Goal: Information Seeking & Learning: Understand process/instructions

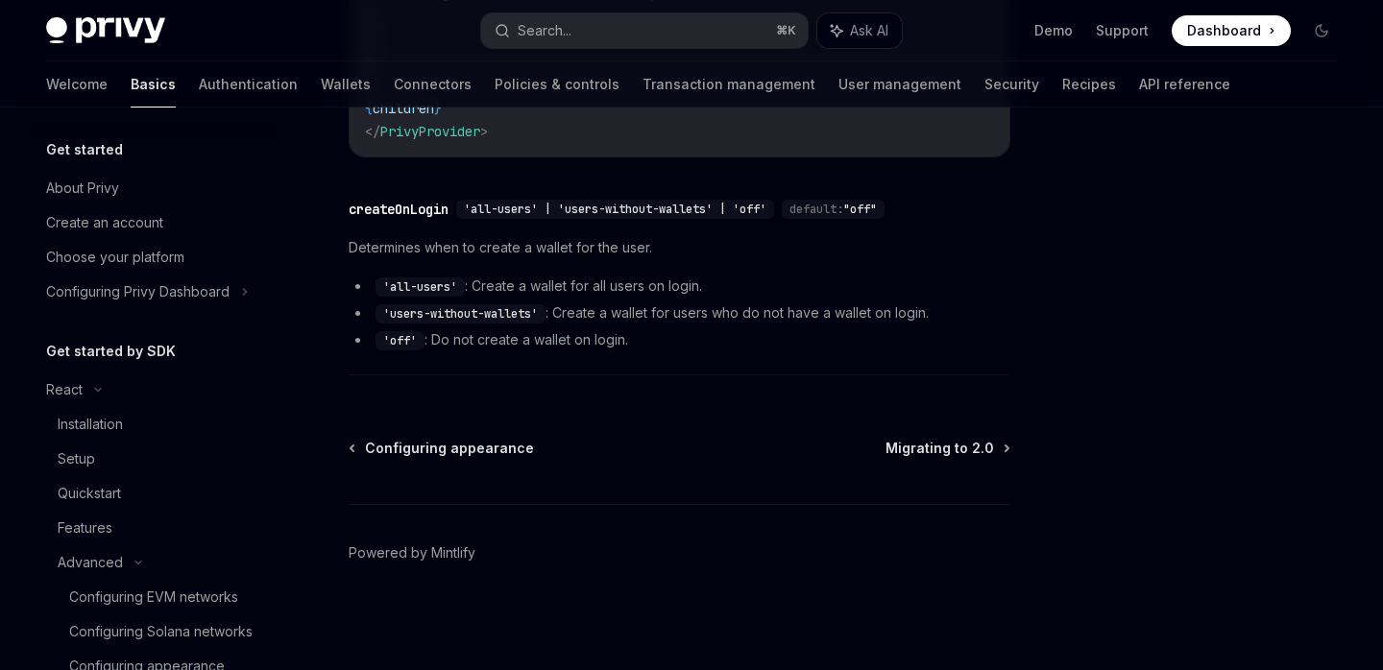
scroll to position [232, 0]
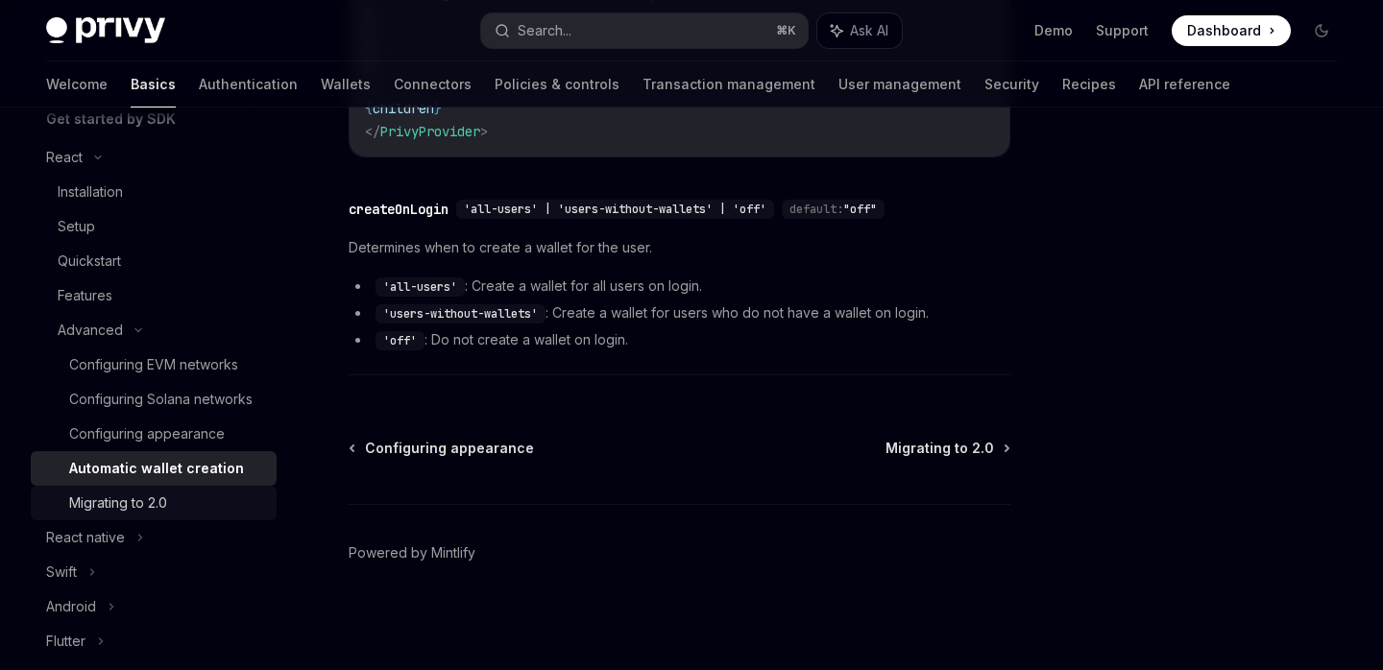
click at [182, 495] on div "Migrating to 2.0" at bounding box center [167, 503] width 196 height 23
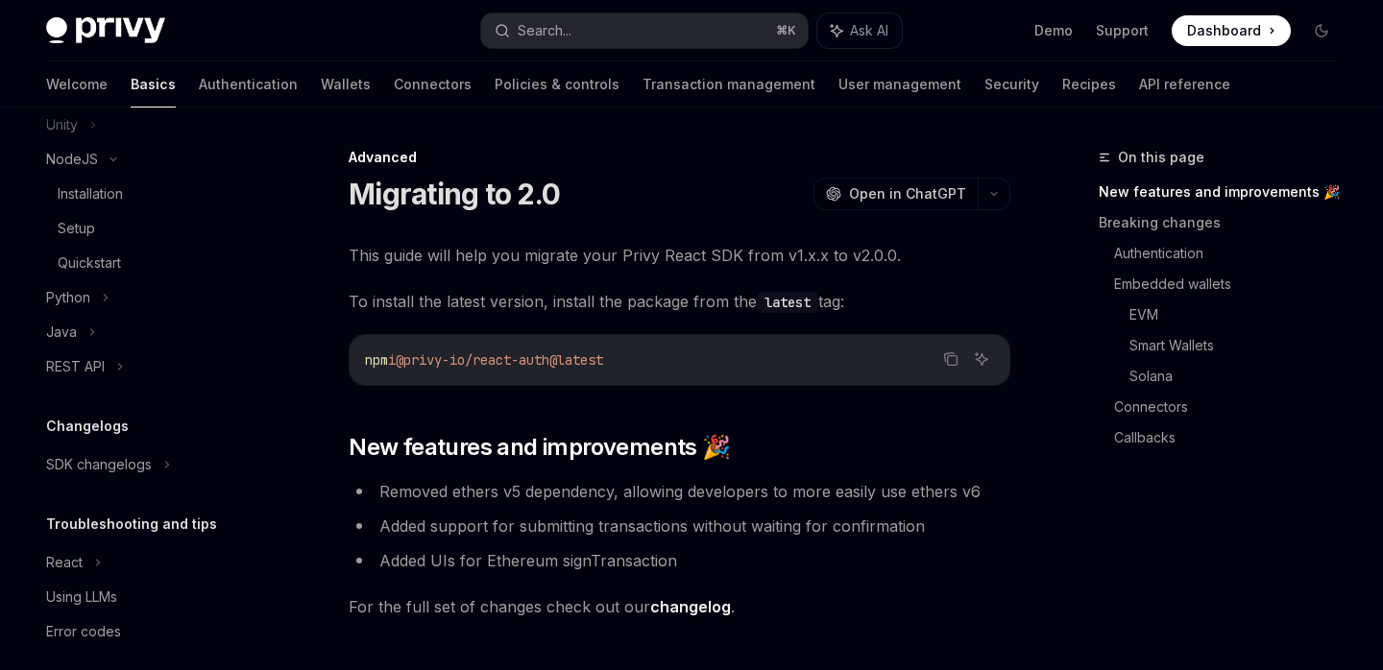
scroll to position [788, 0]
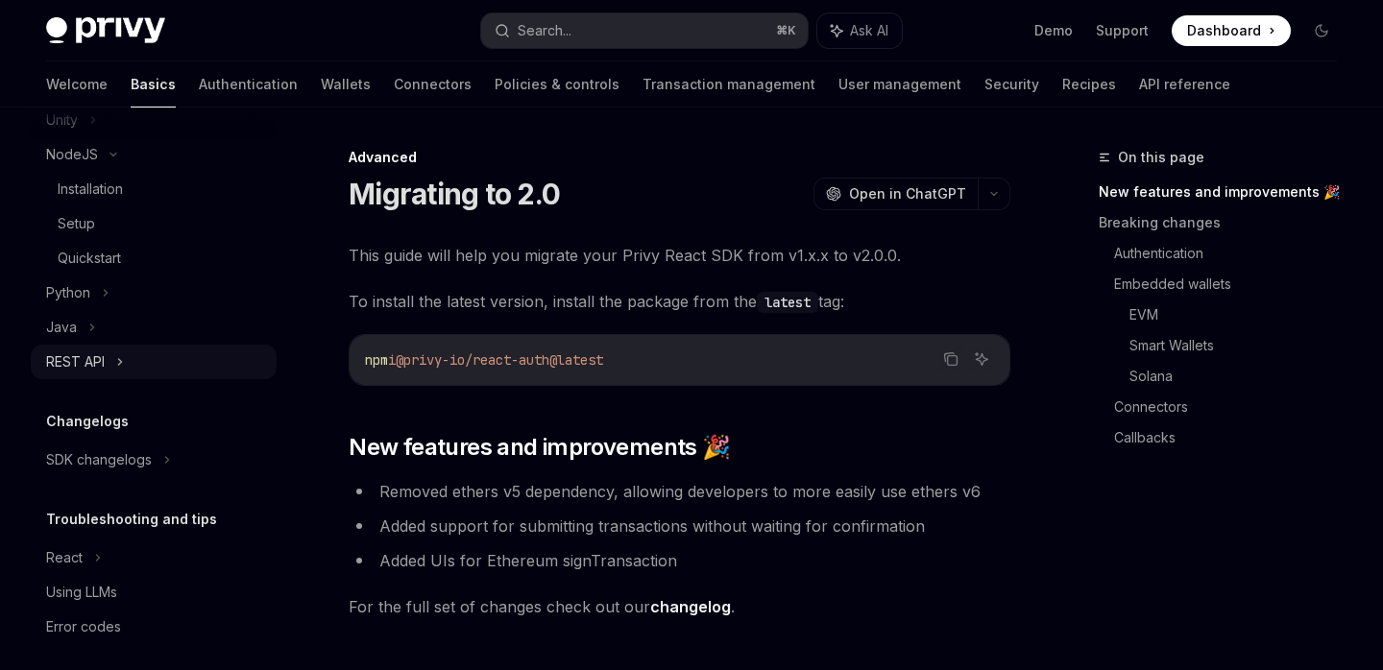
click at [113, 357] on div "REST API" at bounding box center [154, 362] width 246 height 35
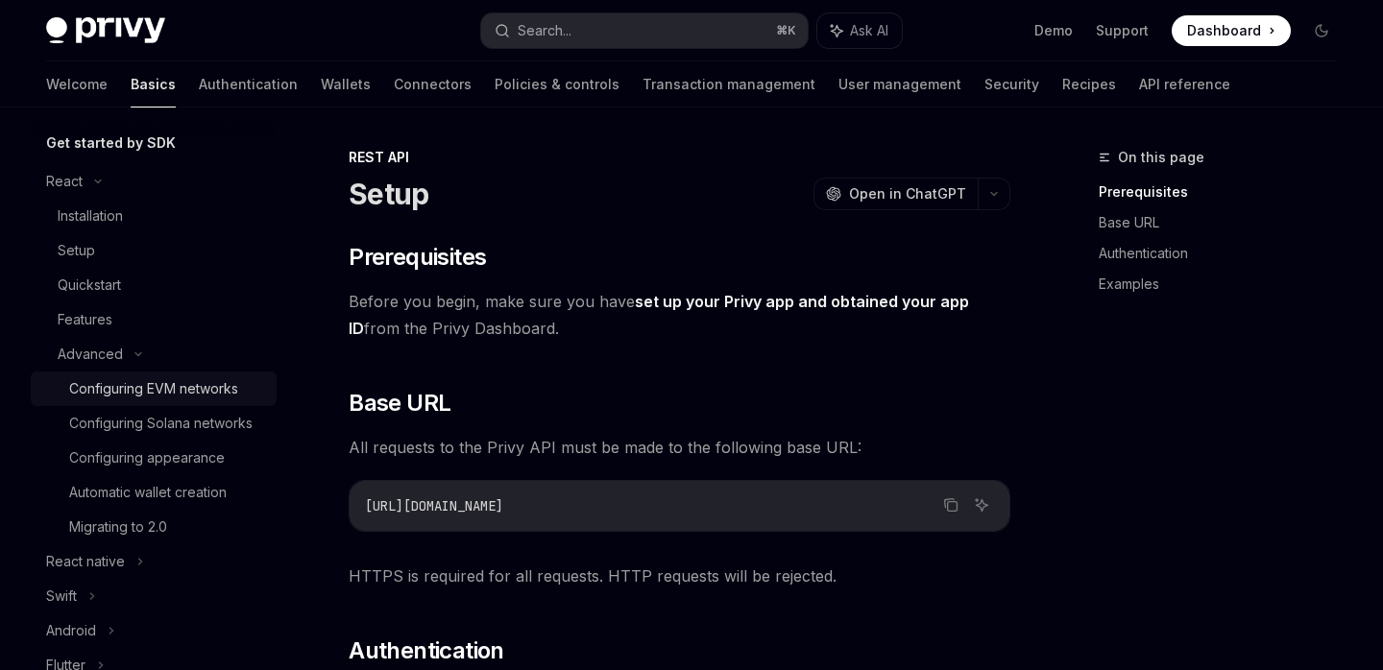
scroll to position [198, 0]
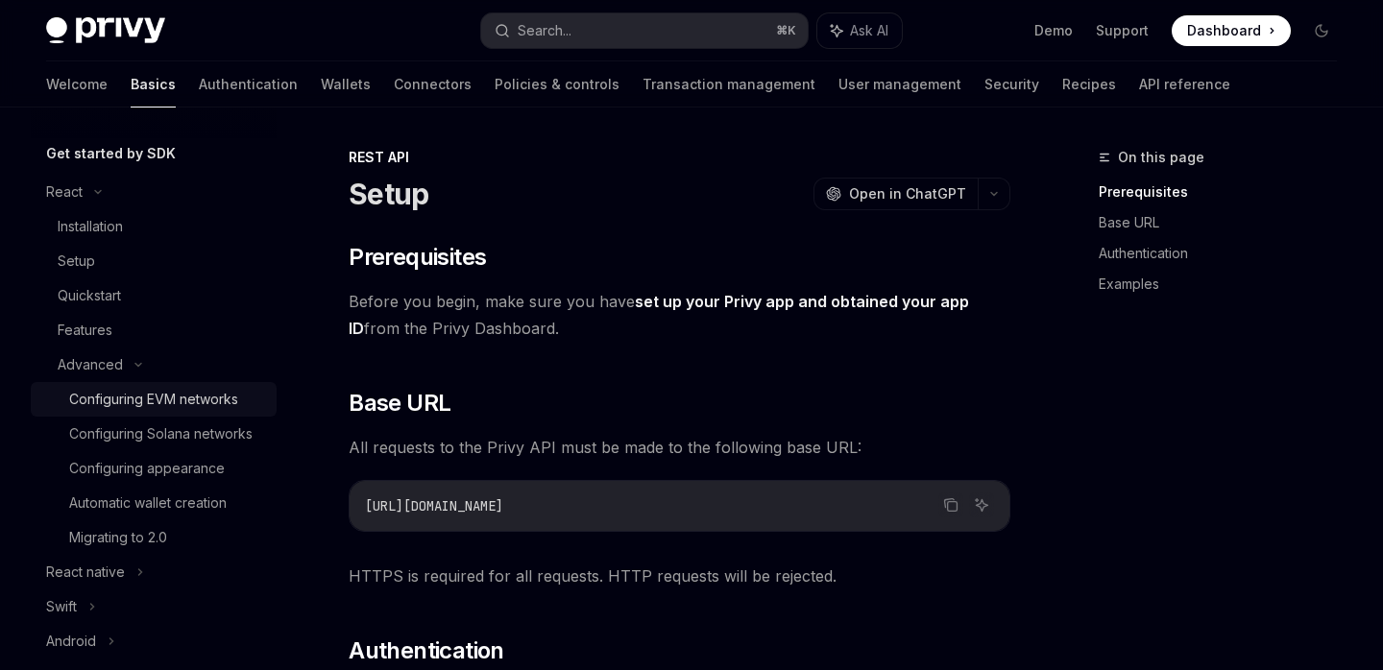
click at [179, 393] on div "Configuring EVM networks" at bounding box center [153, 399] width 169 height 23
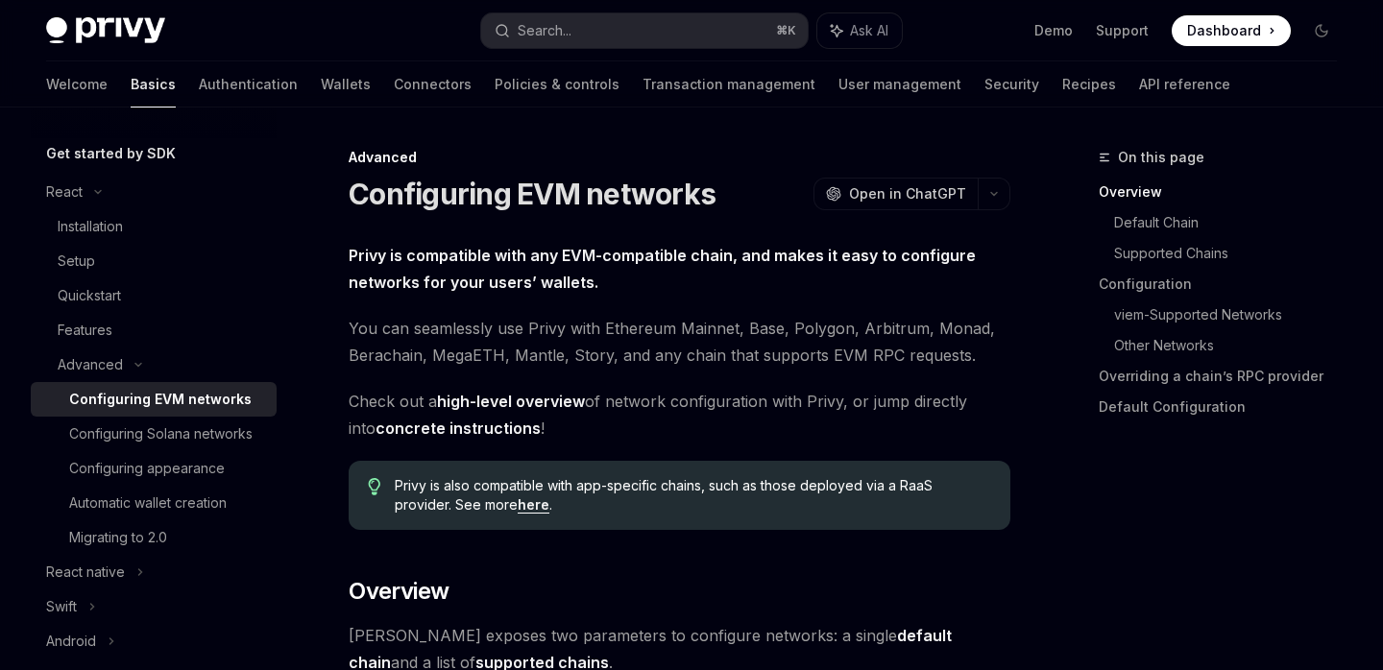
type textarea "*"
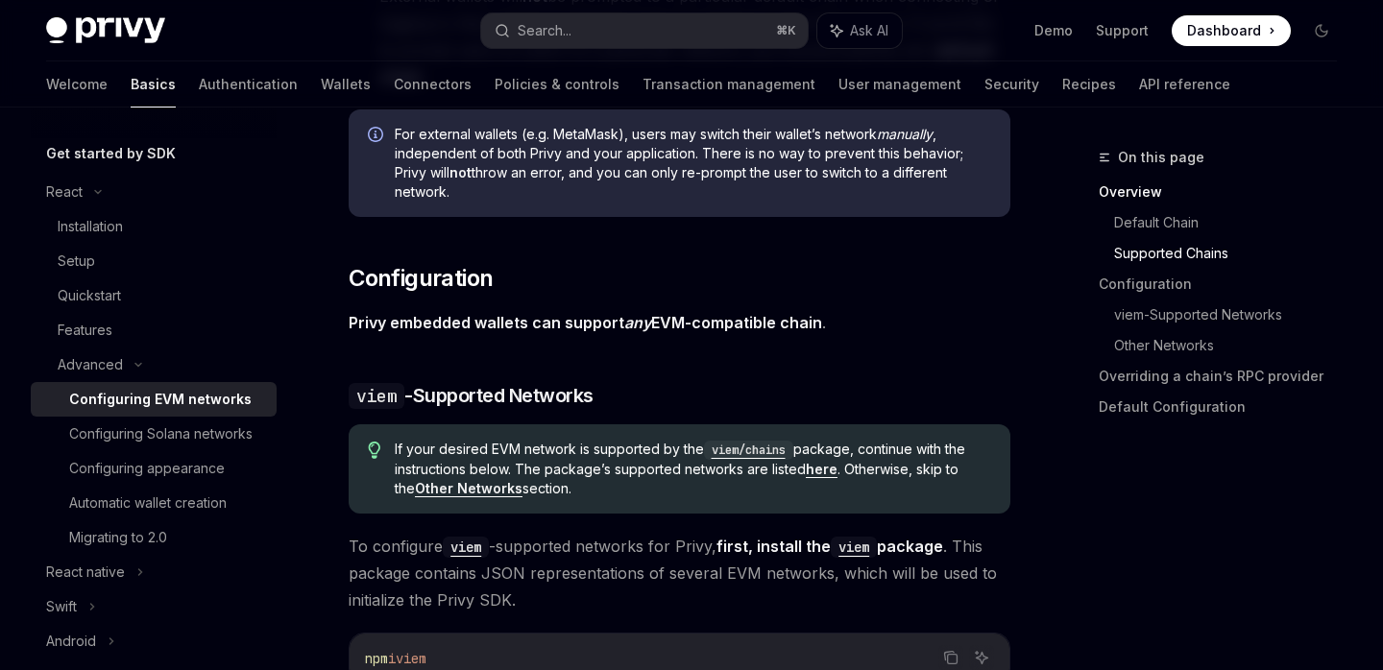
scroll to position [1758, 0]
click at [542, 321] on strong "Privy embedded wallets can support any EVM-compatible chain" at bounding box center [585, 320] width 473 height 19
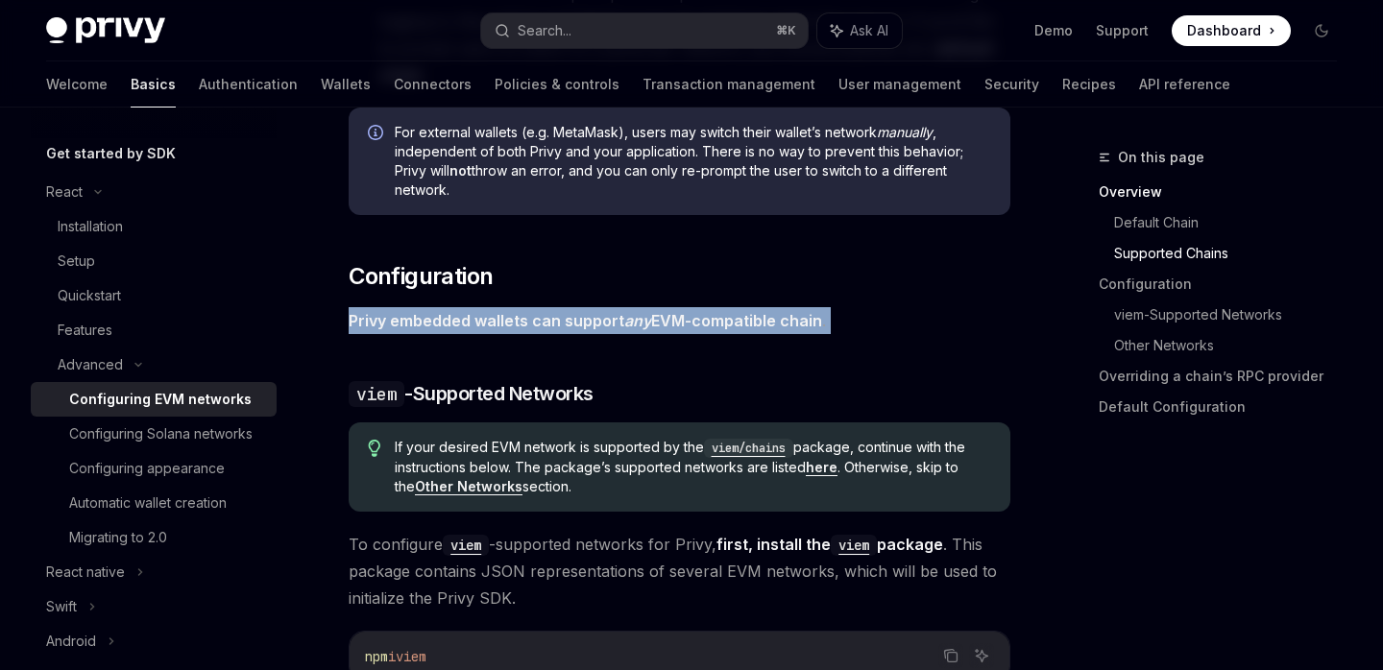
click at [542, 321] on strong "Privy embedded wallets can support any EVM-compatible chain" at bounding box center [585, 320] width 473 height 19
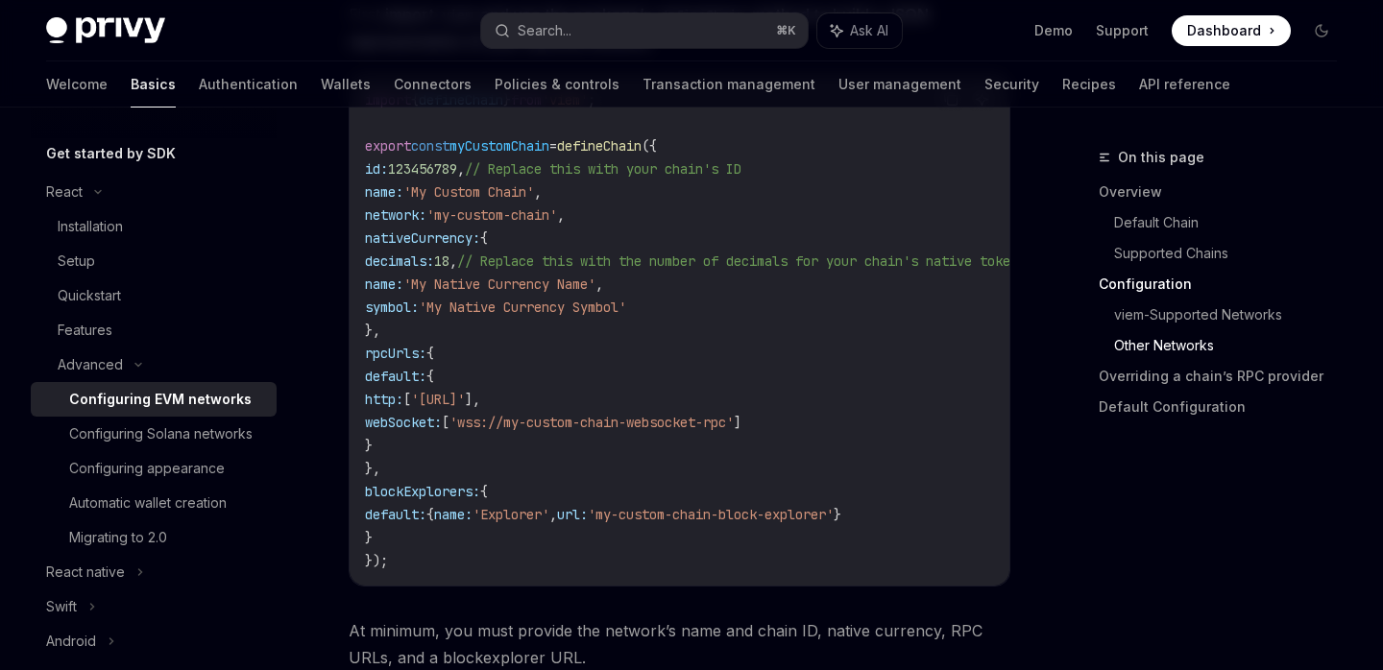
scroll to position [3558, 0]
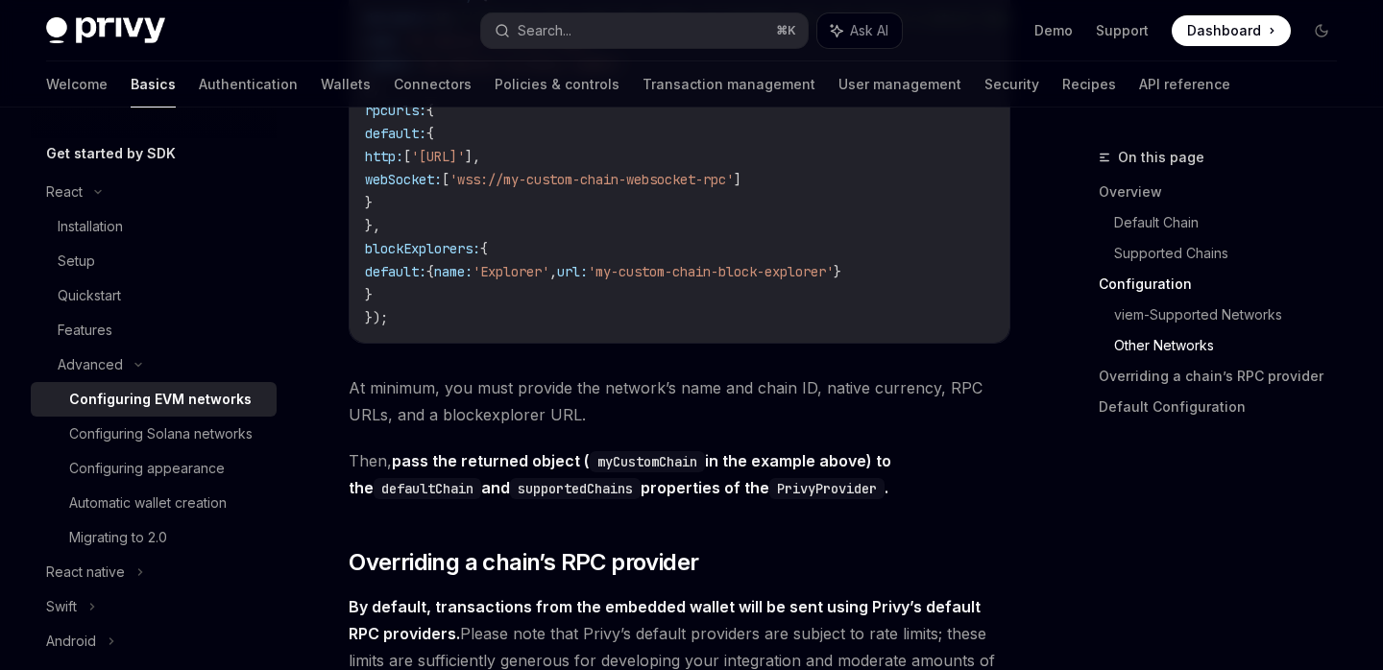
scroll to position [3799, 0]
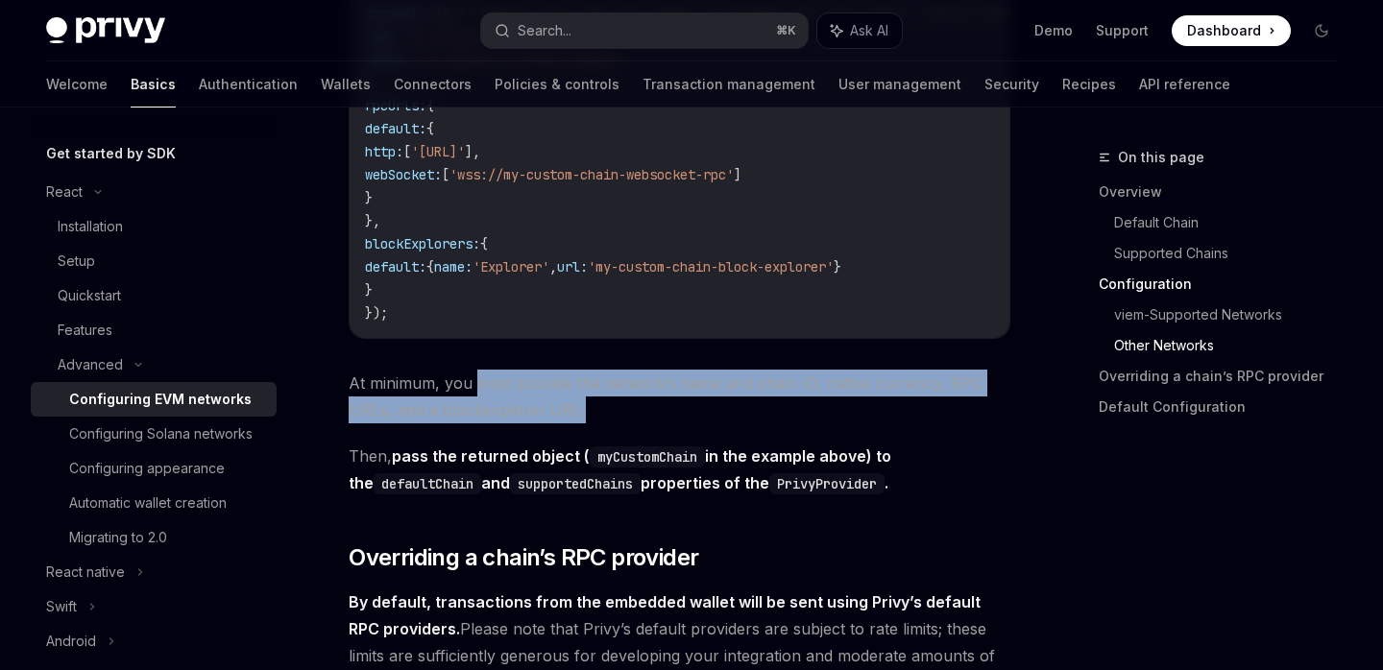
drag, startPoint x: 479, startPoint y: 426, endPoint x: 607, endPoint y: 457, distance: 131.4
click at [607, 424] on span "At minimum, you must provide the network’s name and chain ID, native currency, …" at bounding box center [680, 397] width 662 height 54
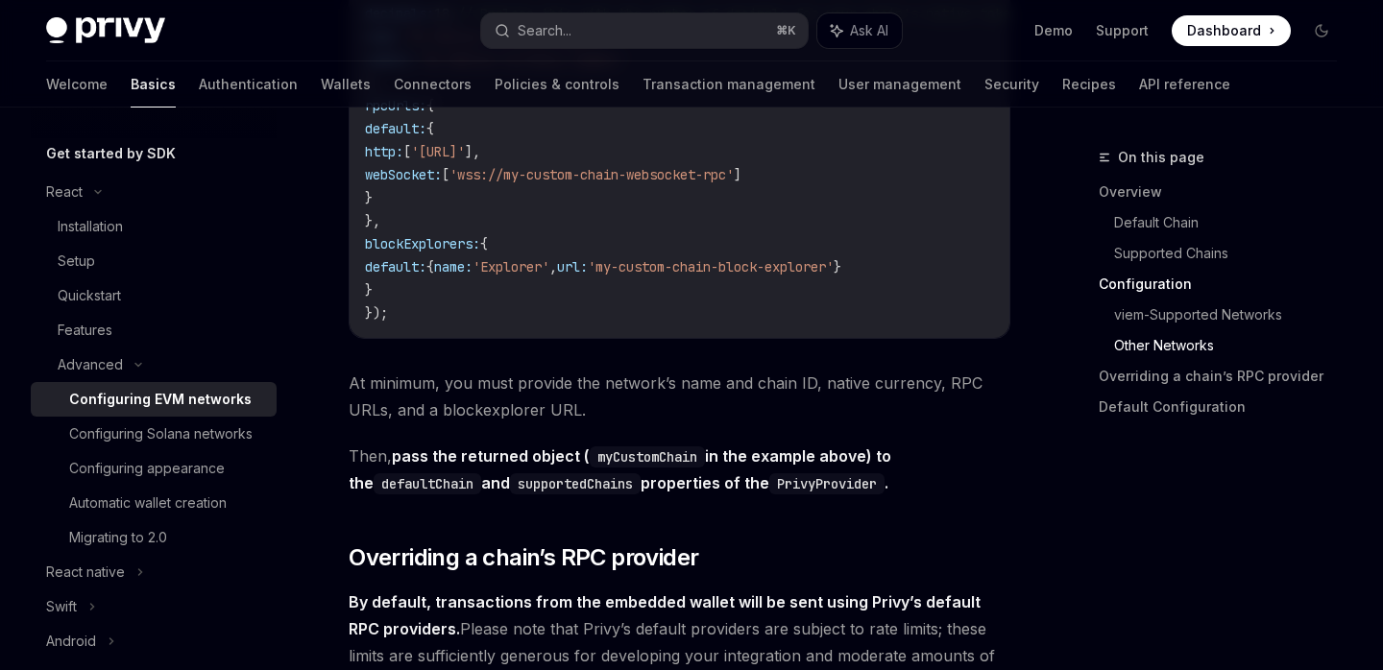
click at [466, 493] on strong "pass the returned object ( myCustomChain in the example above) to the defaultCh…" at bounding box center [620, 470] width 543 height 46
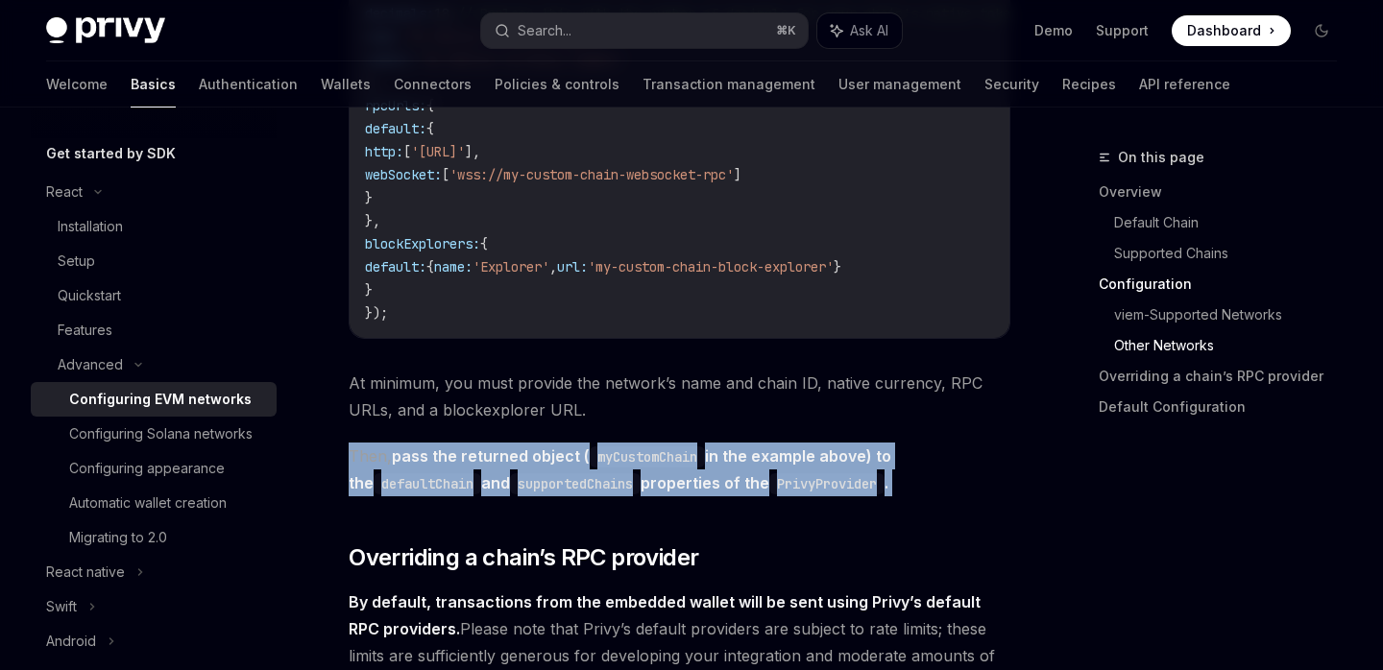
click at [466, 493] on strong "pass the returned object ( myCustomChain in the example above) to the defaultCh…" at bounding box center [620, 470] width 543 height 46
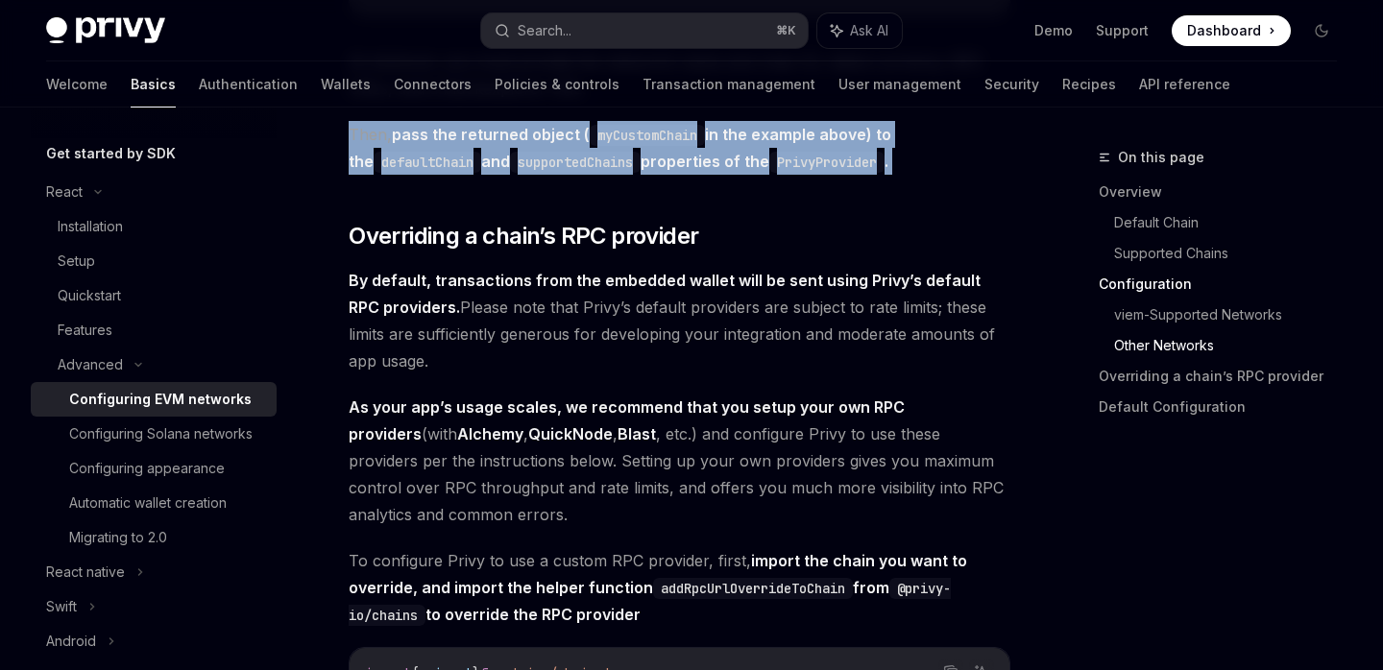
scroll to position [4124, 0]
